Goal: Transaction & Acquisition: Book appointment/travel/reservation

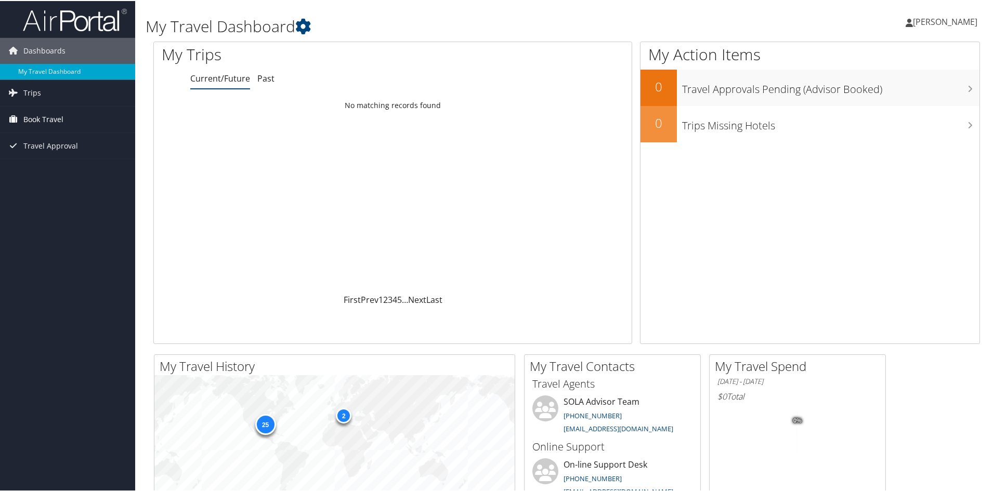
click at [60, 124] on span "Book Travel" at bounding box center [43, 119] width 40 height 26
click at [46, 162] on link "Book/Manage Online Trips" at bounding box center [67, 155] width 135 height 16
click at [45, 162] on link "Book/Manage Online Trips" at bounding box center [67, 155] width 135 height 16
click at [930, 20] on span "[PERSON_NAME]" at bounding box center [945, 20] width 64 height 11
click at [866, 171] on link "Sign Out" at bounding box center [918, 170] width 116 height 18
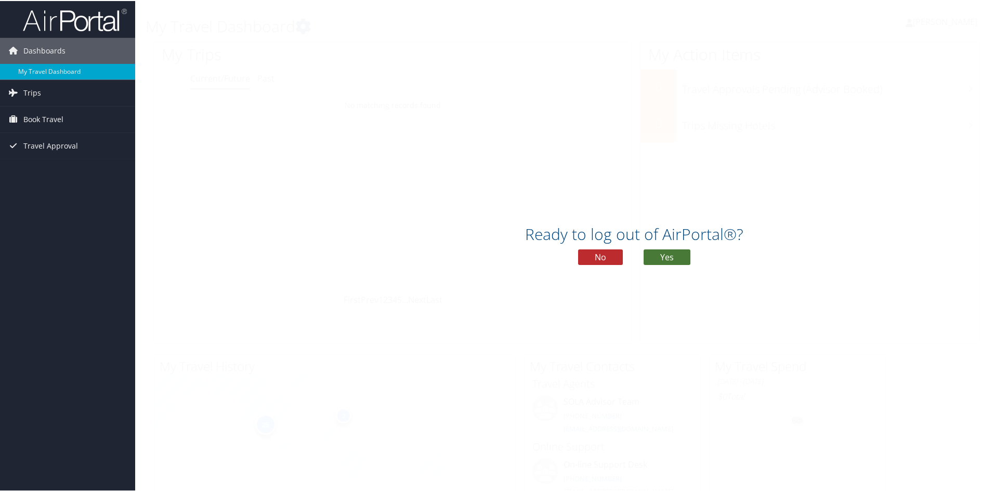
click at [643, 260] on button "Yes" at bounding box center [666, 256] width 47 height 16
